Goal: Transaction & Acquisition: Purchase product/service

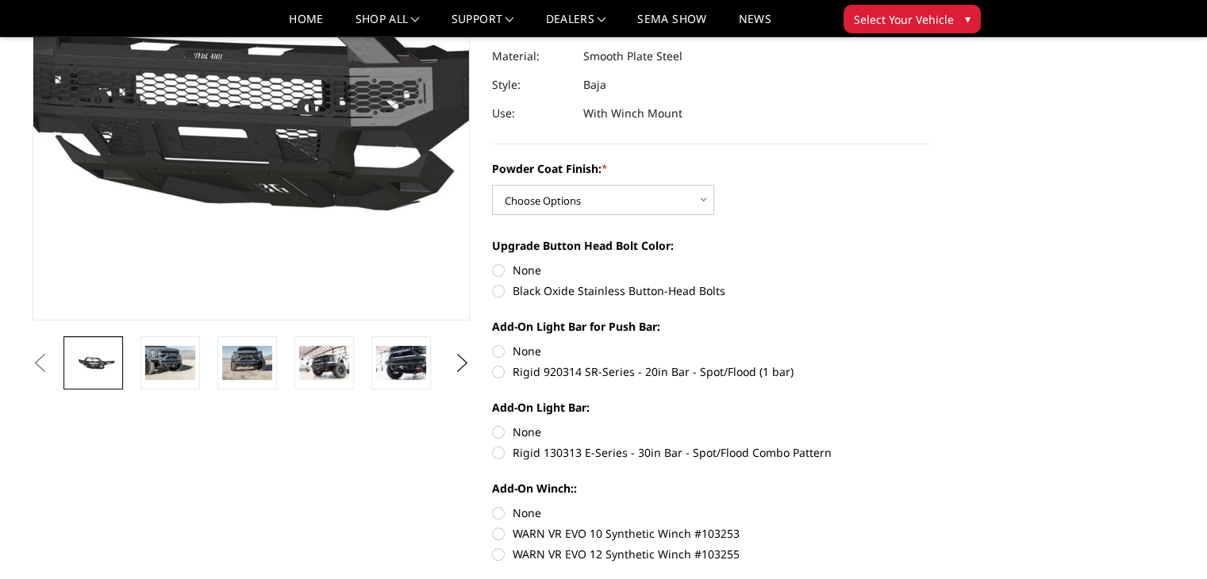
scroll to position [238, 0]
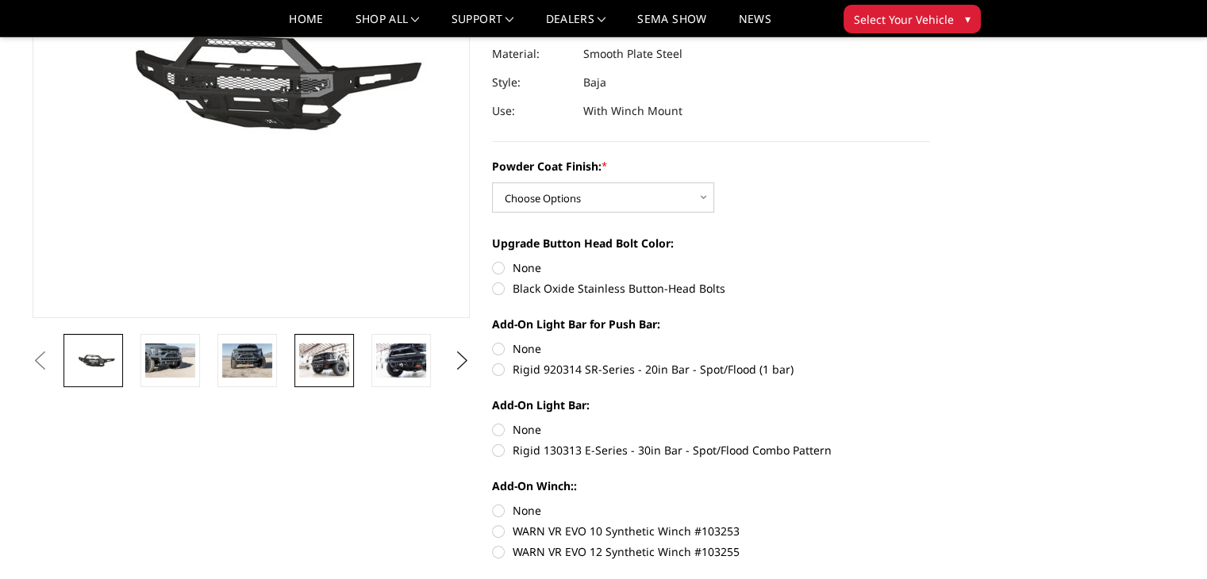
click at [337, 364] on img at bounding box center [324, 360] width 50 height 33
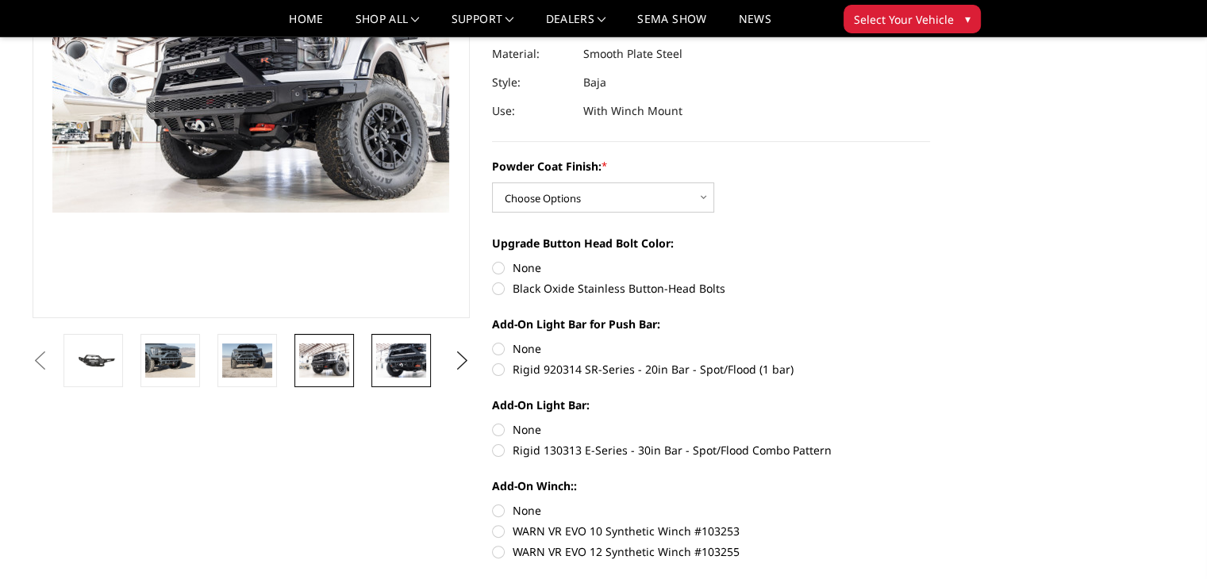
click at [421, 353] on img at bounding box center [401, 360] width 50 height 33
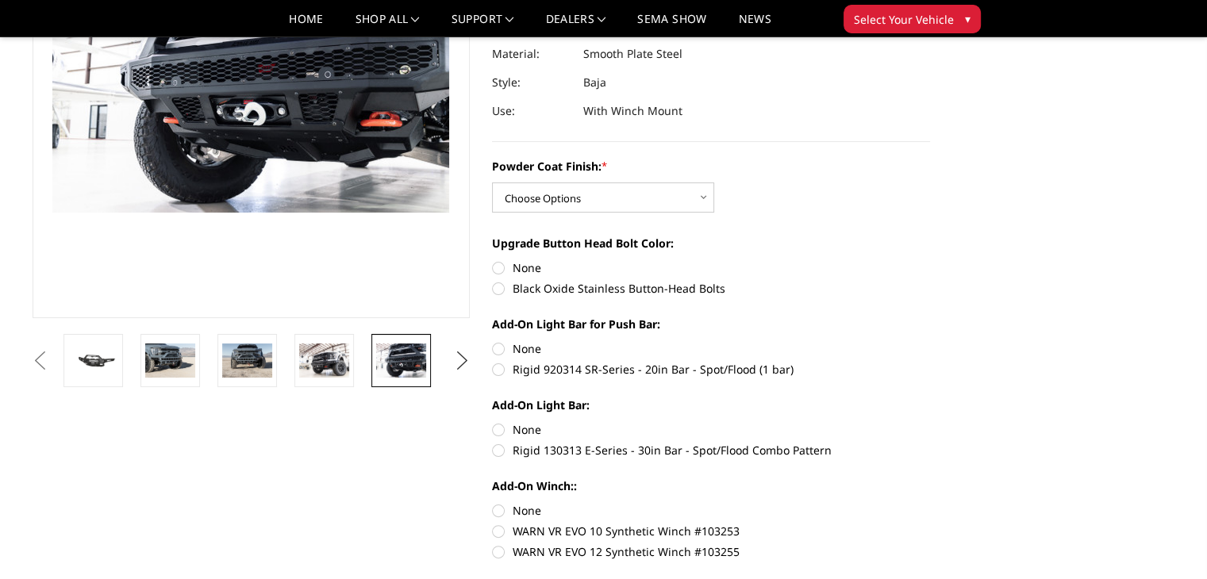
click at [454, 357] on button "Next" at bounding box center [462, 361] width 24 height 24
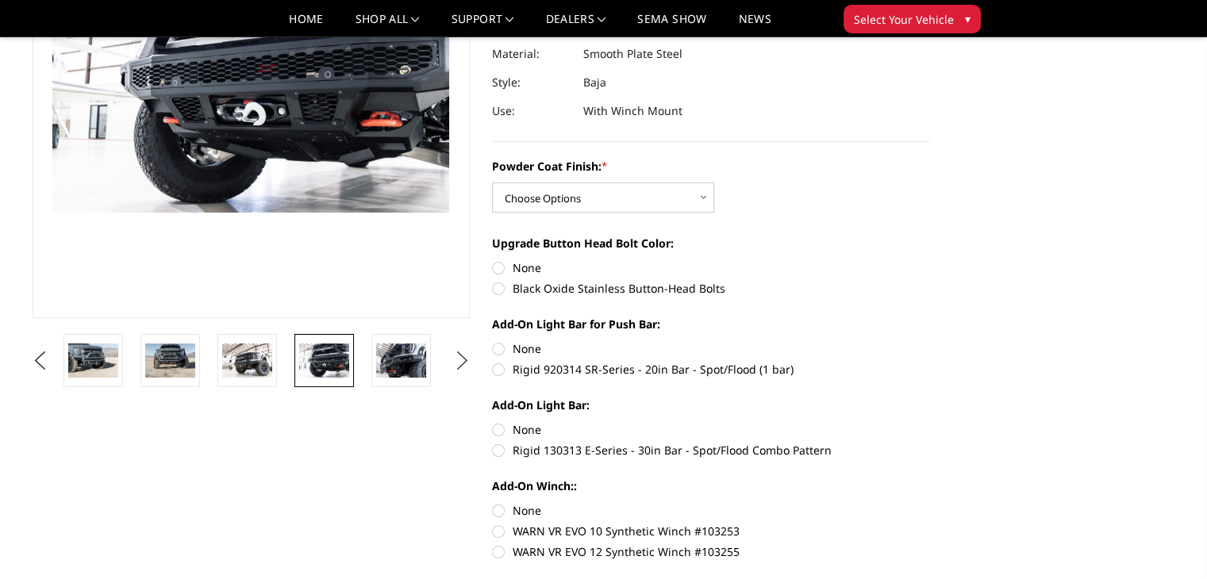
click at [454, 357] on button "Next" at bounding box center [462, 361] width 24 height 24
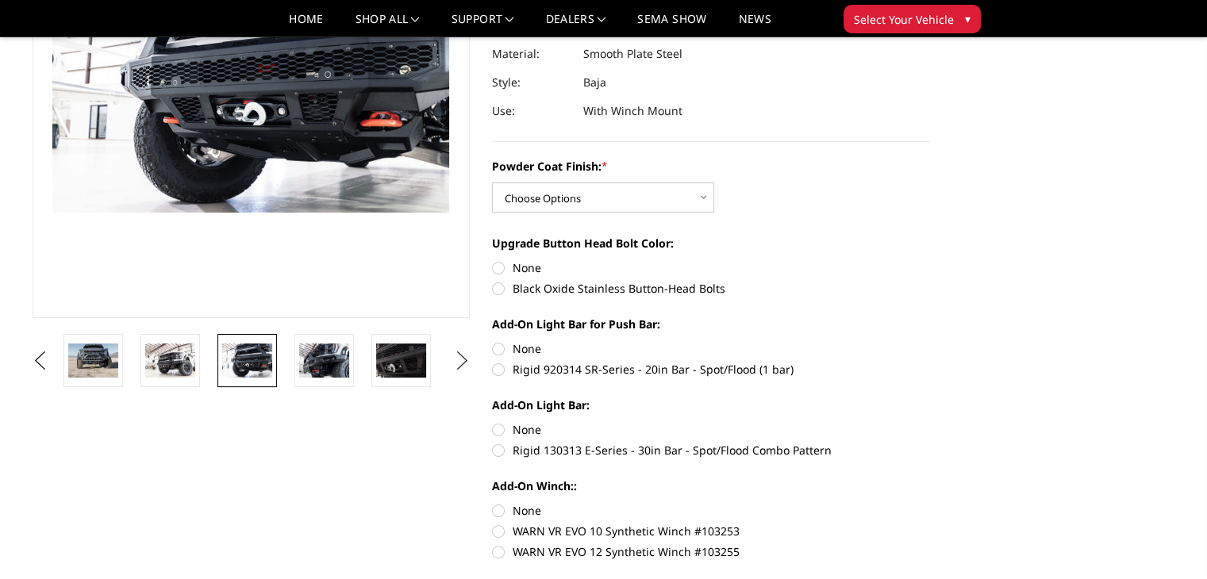
click at [454, 357] on button "Next" at bounding box center [462, 361] width 24 height 24
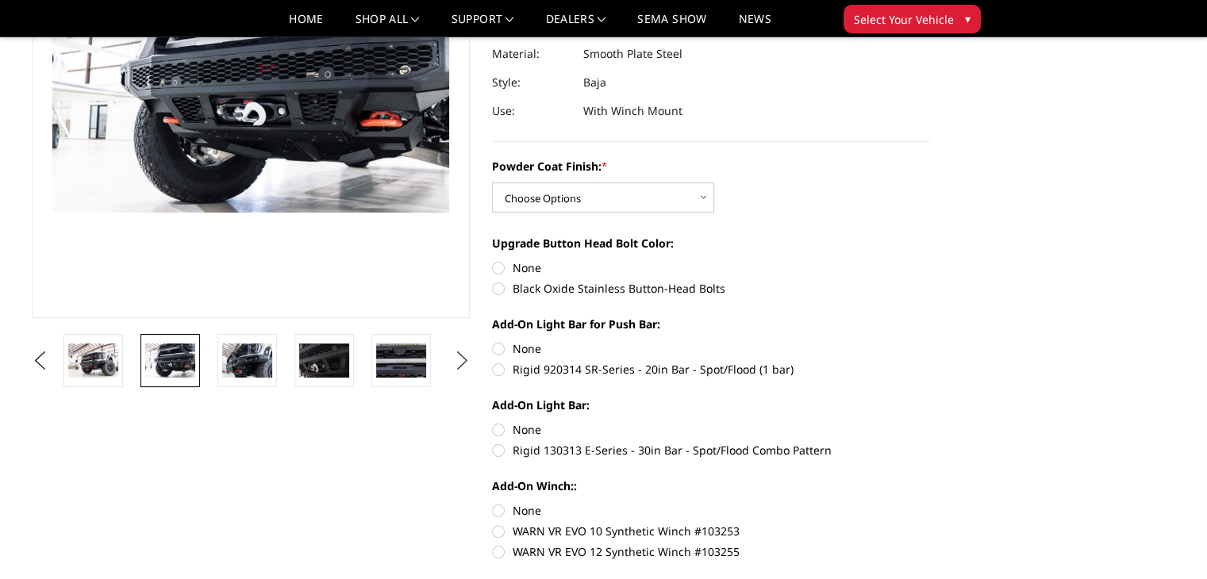
click at [454, 357] on button "Next" at bounding box center [462, 361] width 24 height 24
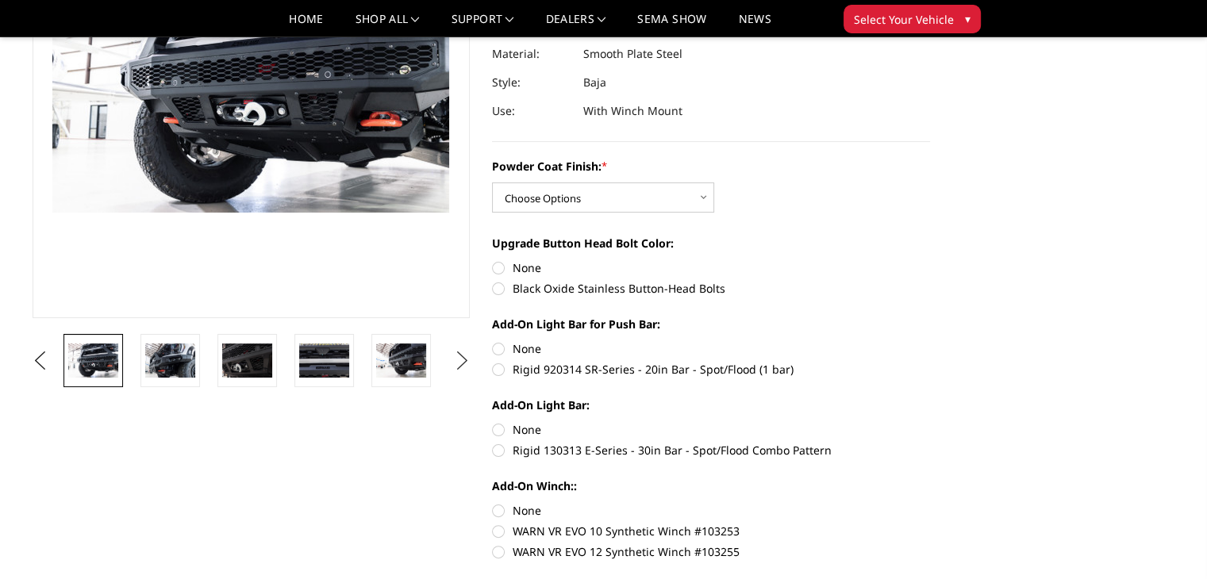
click at [454, 357] on button "Next" at bounding box center [462, 361] width 24 height 24
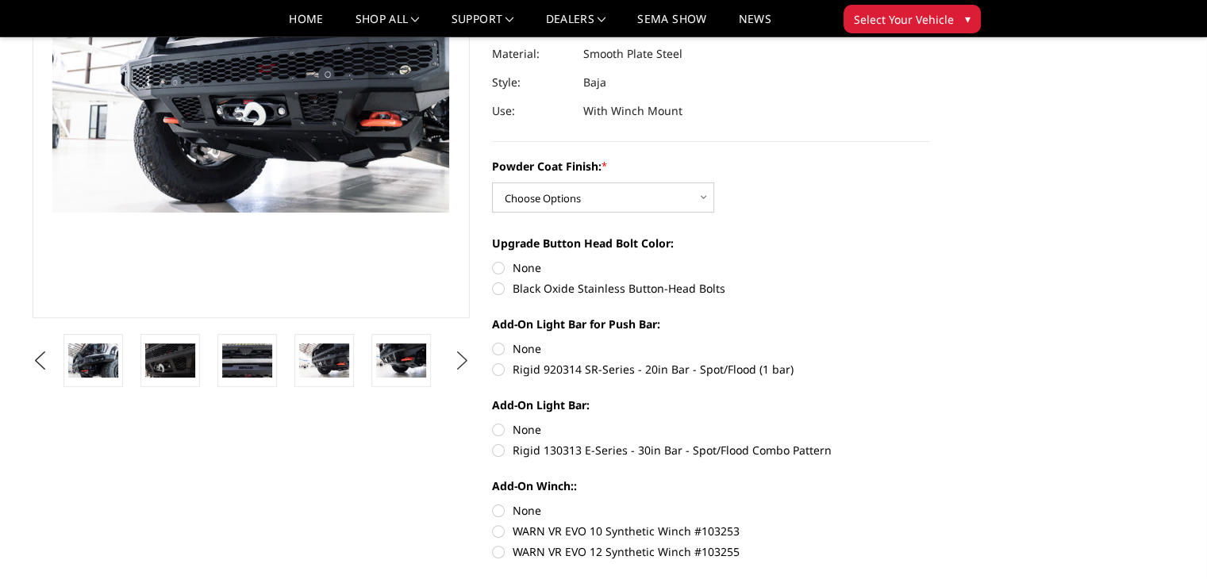
click at [454, 357] on button "Next" at bounding box center [462, 361] width 24 height 24
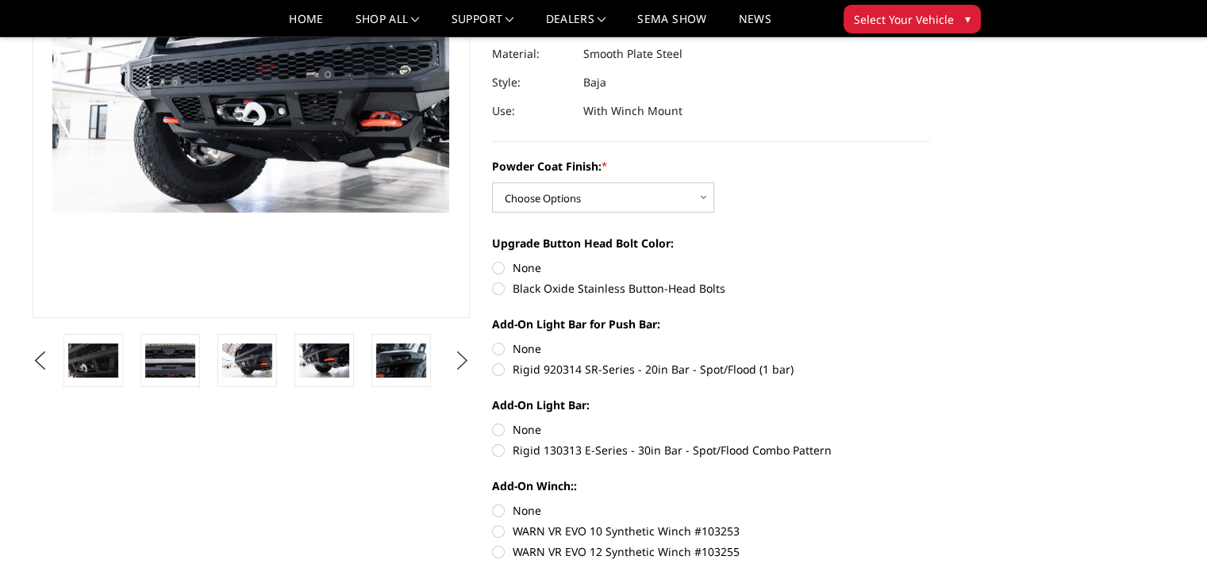
click at [454, 357] on button "Next" at bounding box center [462, 361] width 24 height 24
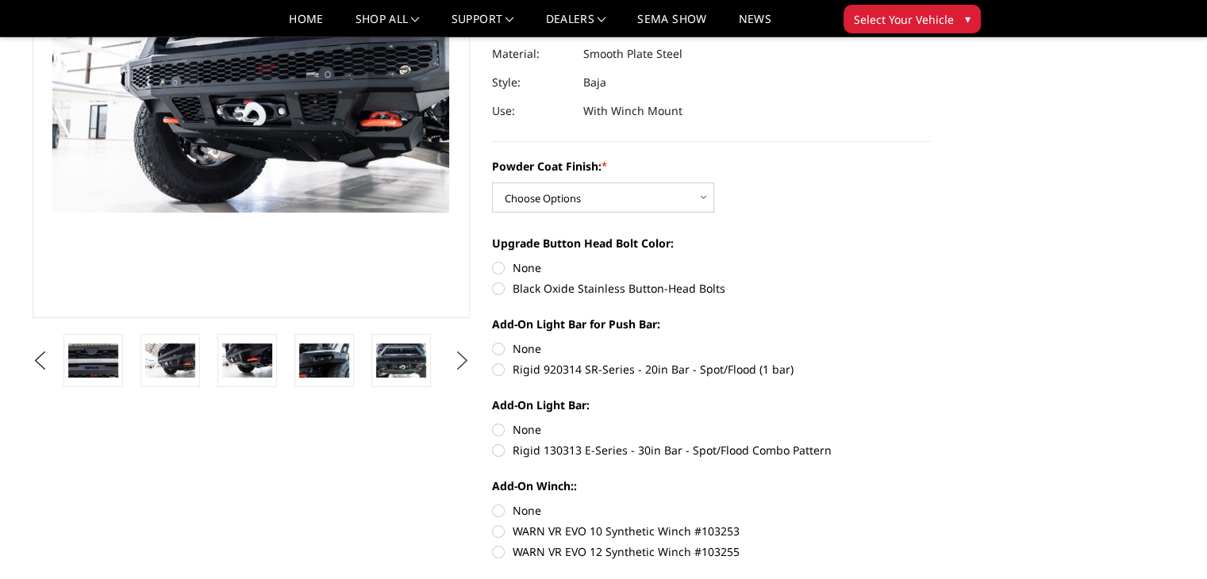
click at [454, 357] on button "Next" at bounding box center [462, 361] width 24 height 24
click at [298, 359] on link at bounding box center [324, 360] width 60 height 53
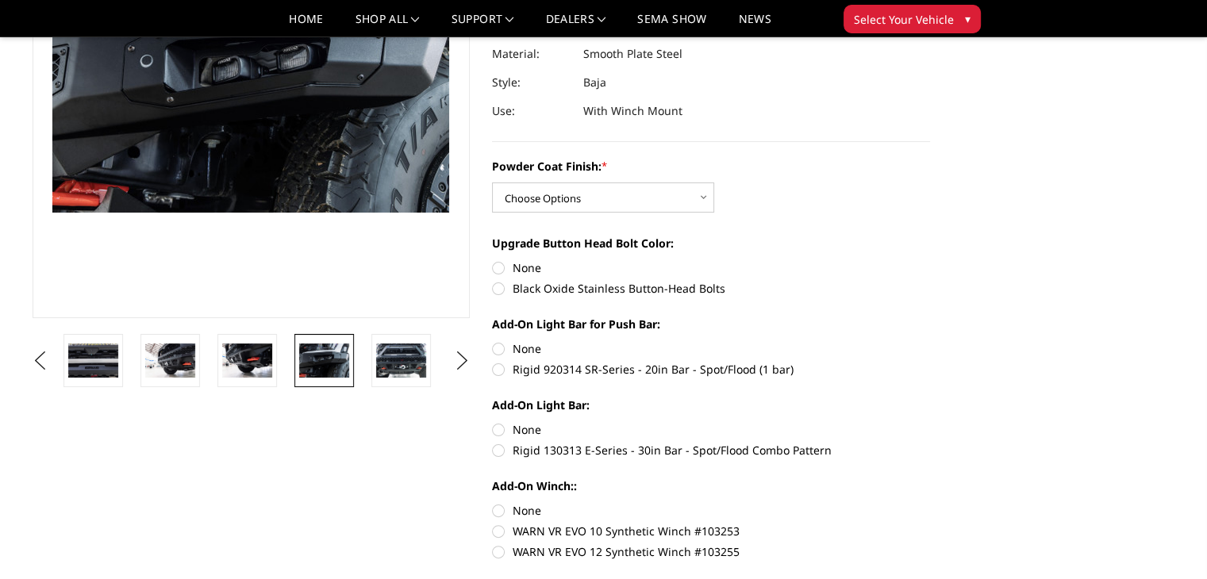
click at [544, 179] on div "Powder Coat Finish: * Choose Options Bare Metal Texture Black Powder Coat" at bounding box center [711, 185] width 438 height 55
click at [543, 187] on select "Choose Options Bare Metal Texture Black Powder Coat" at bounding box center [603, 198] width 222 height 30
click at [480, 242] on section "Previous Next" at bounding box center [251, 114] width 460 height 545
click at [452, 363] on button "Next" at bounding box center [462, 361] width 24 height 24
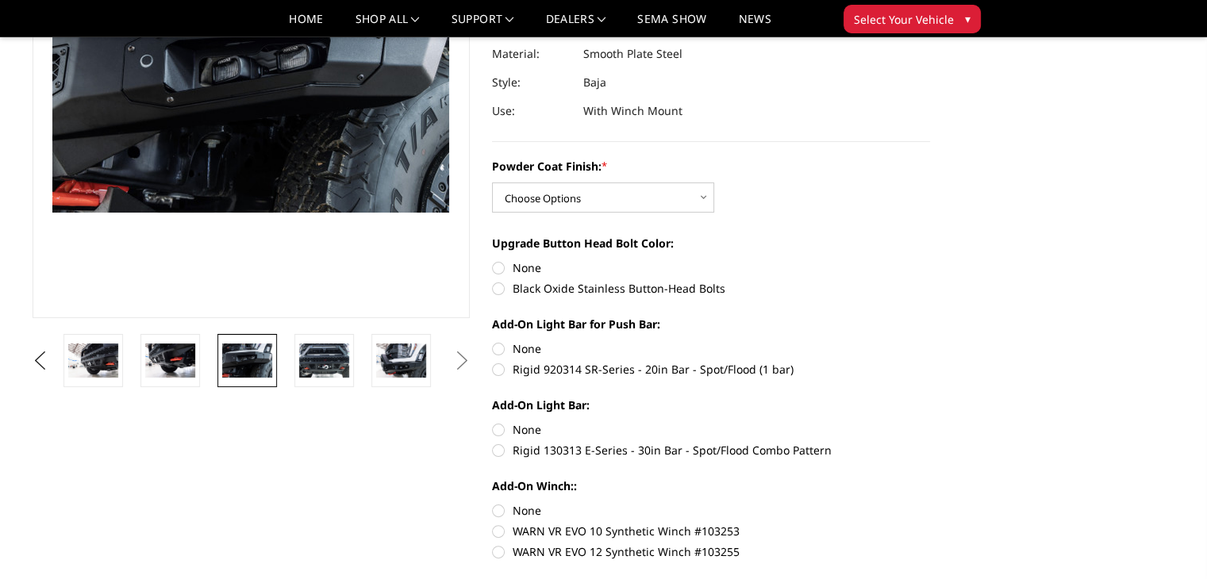
click at [452, 363] on button "Next" at bounding box center [462, 361] width 24 height 24
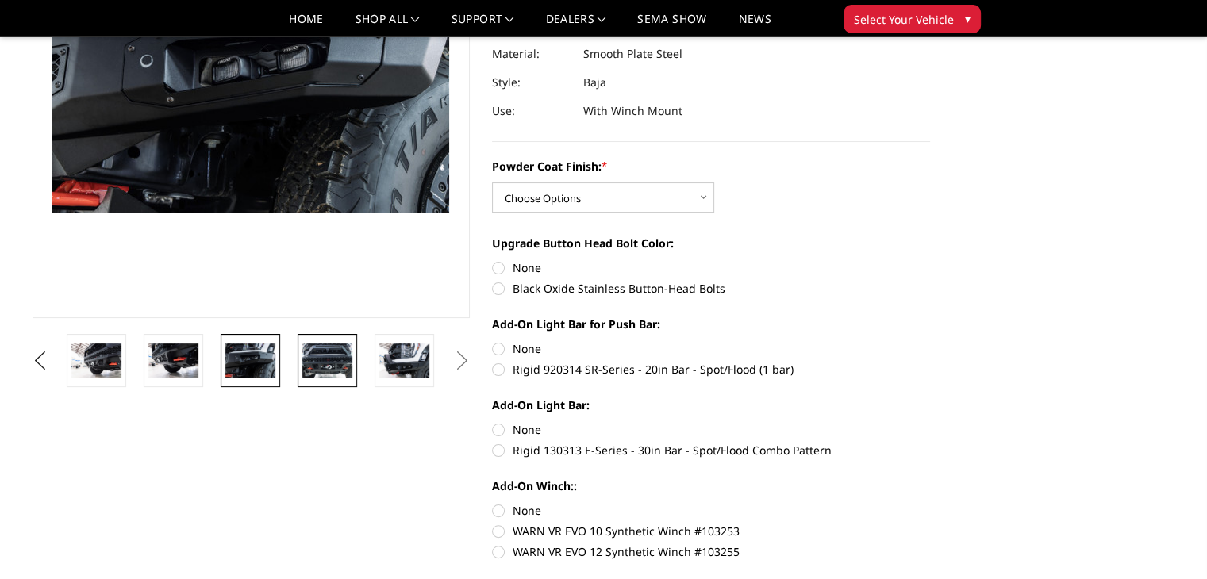
click at [321, 364] on img at bounding box center [327, 360] width 50 height 33
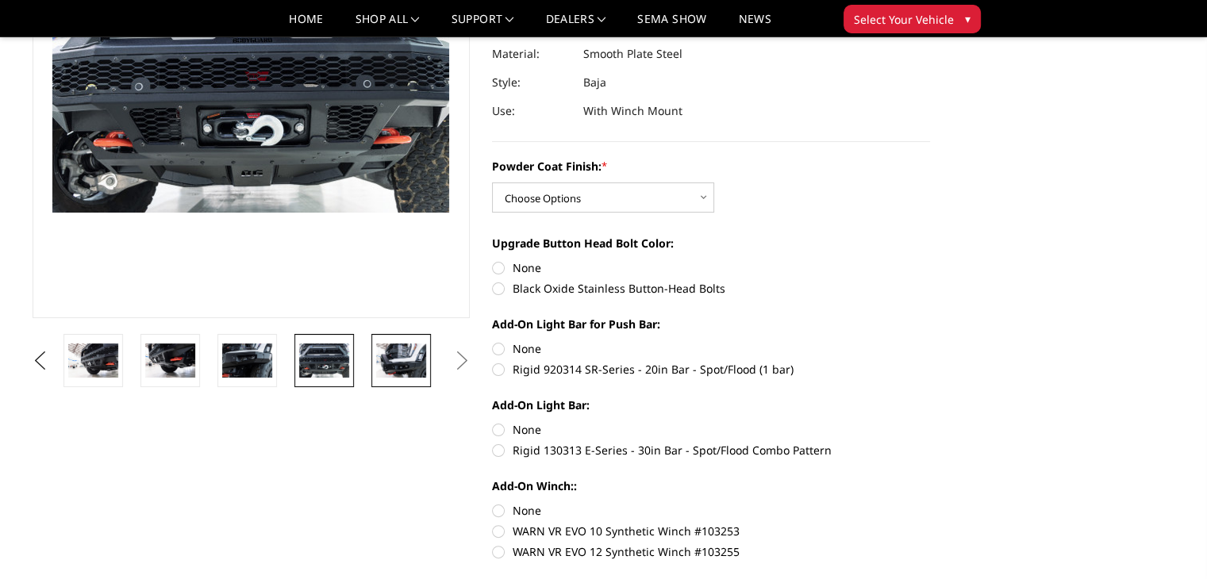
click at [416, 370] on img at bounding box center [401, 360] width 50 height 33
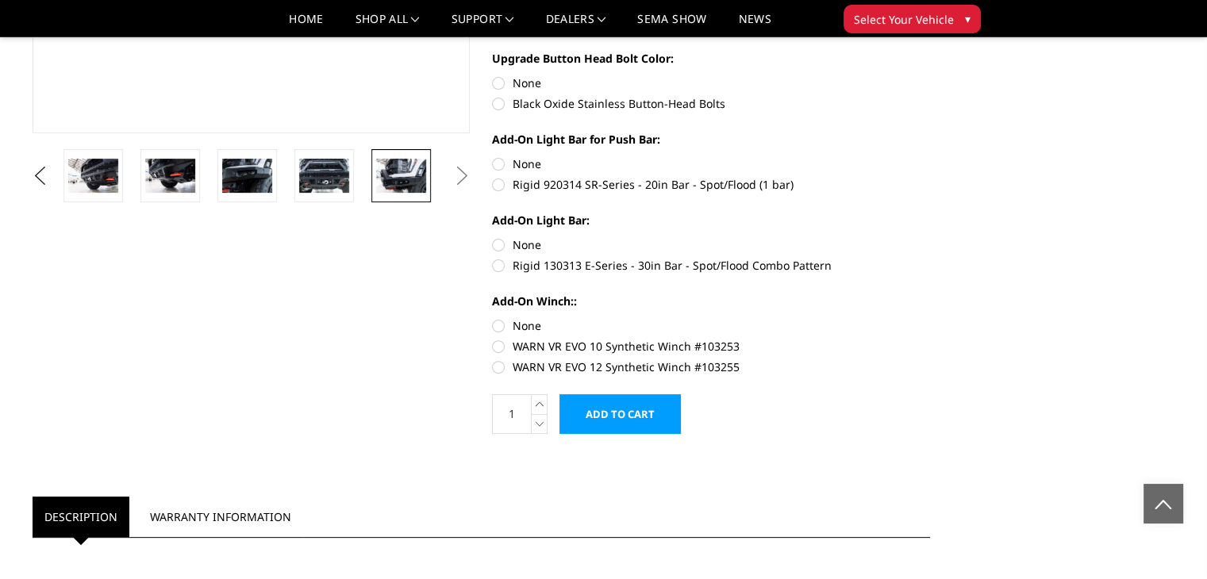
scroll to position [372, 0]
